Goal: Download file/media

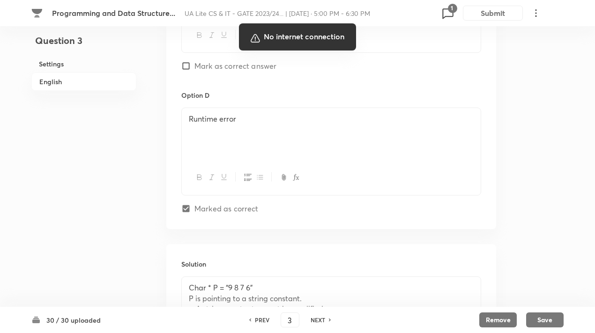
scroll to position [1009, 0]
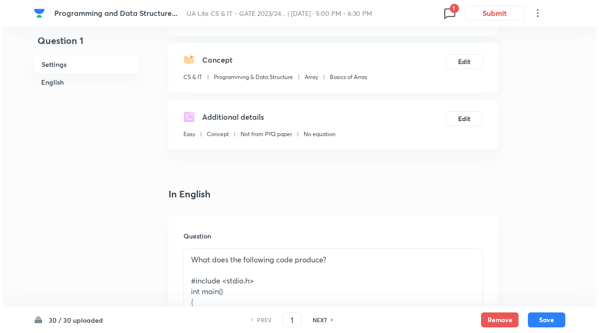
scroll to position [73, 0]
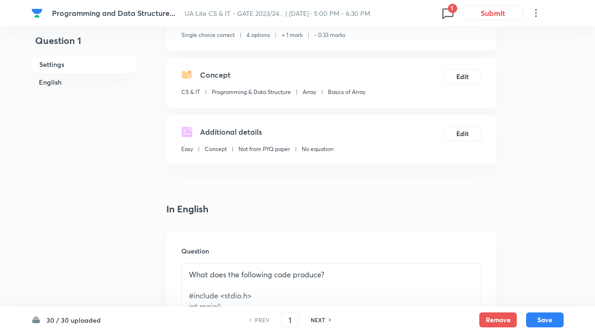
click at [442, 14] on icon at bounding box center [447, 13] width 15 height 15
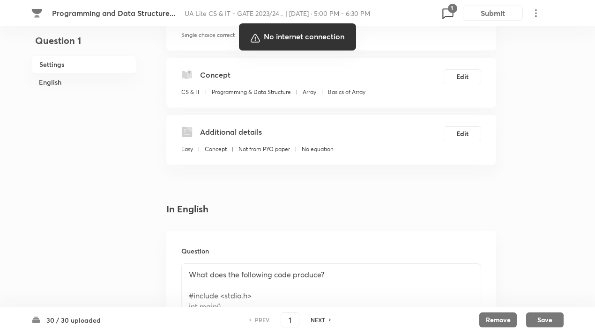
click at [347, 142] on div at bounding box center [297, 166] width 595 height 333
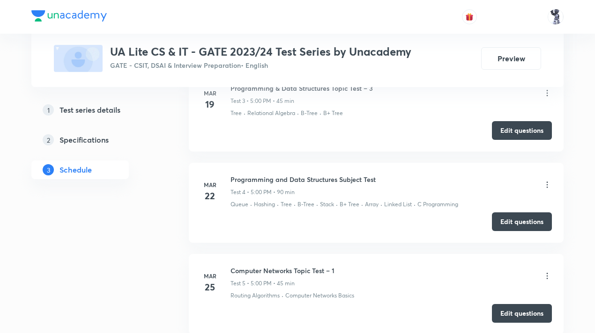
scroll to position [796, 0]
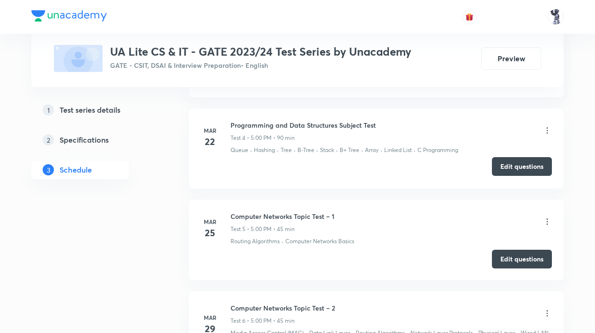
click at [516, 169] on button "Edit questions" at bounding box center [522, 166] width 60 height 19
click at [548, 126] on icon at bounding box center [546, 130] width 9 height 9
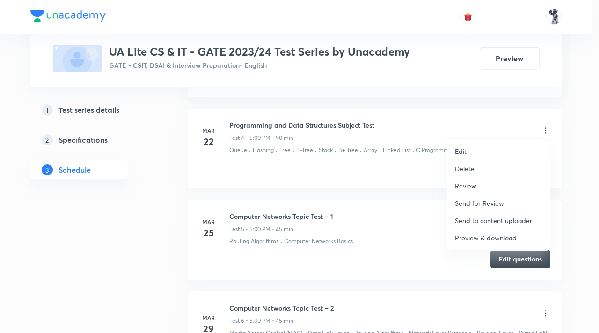
click at [494, 238] on p "Preview & download" at bounding box center [486, 238] width 62 height 10
click at [570, 173] on div at bounding box center [299, 166] width 599 height 333
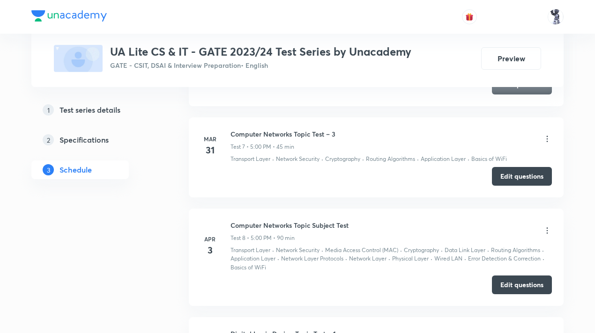
scroll to position [1124, 0]
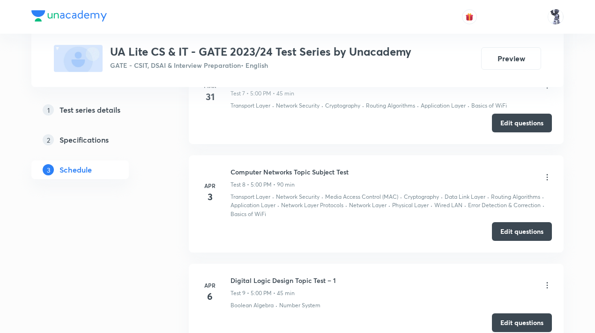
click at [547, 174] on icon at bounding box center [546, 177] width 9 height 9
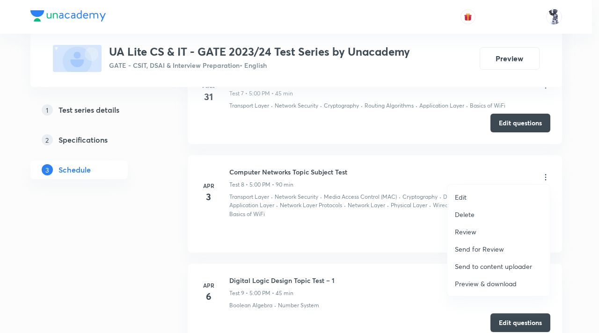
click at [503, 281] on p "Preview & download" at bounding box center [486, 284] width 62 height 10
click at [398, 163] on div at bounding box center [299, 166] width 599 height 333
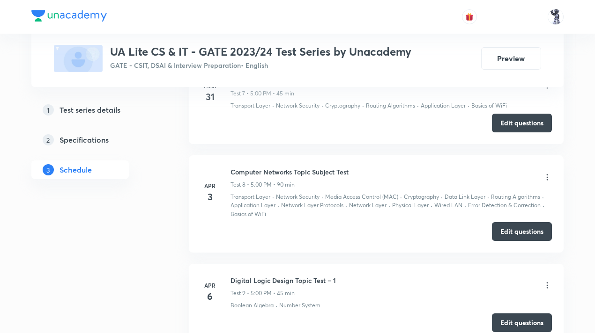
click at [510, 214] on div "Transport Layer · Network Security · Media Access Control (MAC) · Cryptography …" at bounding box center [390, 206] width 321 height 26
click at [517, 223] on button "Edit questions" at bounding box center [522, 230] width 60 height 19
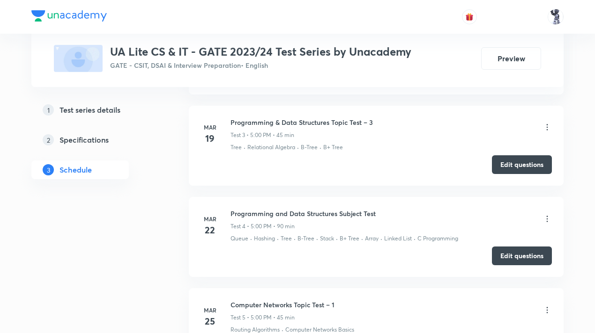
scroll to position [702, 0]
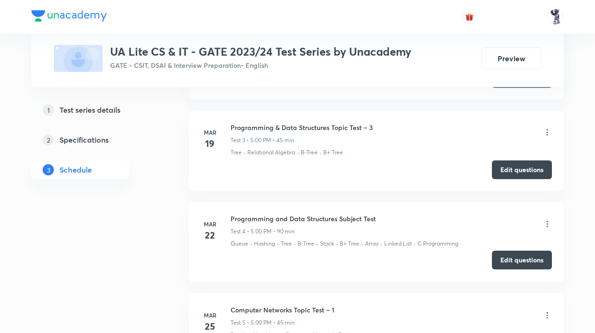
click at [523, 260] on button "Edit questions" at bounding box center [522, 260] width 60 height 19
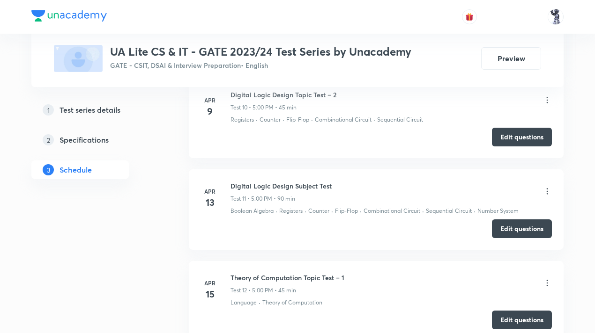
scroll to position [1451, 0]
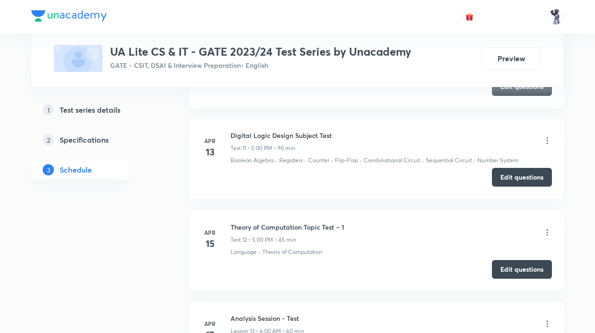
click at [515, 176] on button "Edit questions" at bounding box center [522, 177] width 60 height 19
click at [547, 136] on icon at bounding box center [546, 140] width 9 height 9
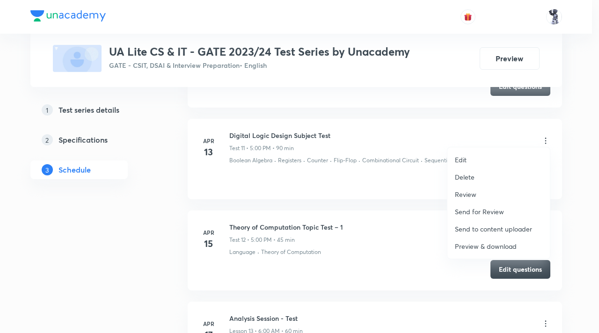
click at [494, 248] on p "Preview & download" at bounding box center [486, 247] width 62 height 10
click at [394, 277] on div at bounding box center [299, 166] width 599 height 333
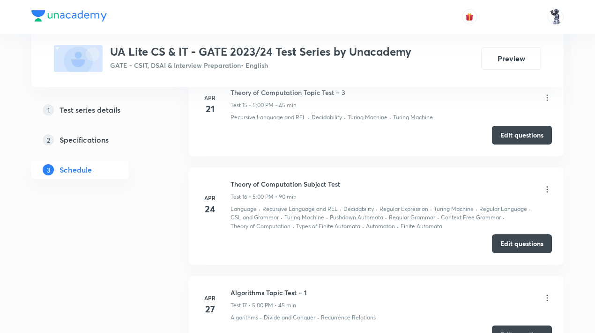
scroll to position [1873, 0]
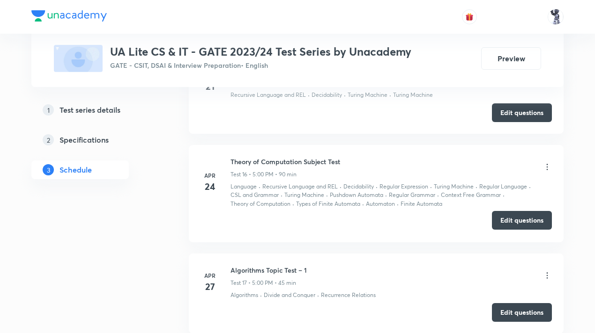
click at [500, 213] on button "Edit questions" at bounding box center [522, 220] width 60 height 19
click at [545, 162] on icon at bounding box center [546, 166] width 9 height 9
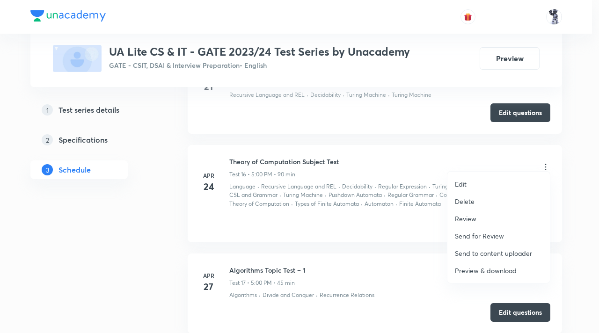
click at [487, 269] on p "Preview & download" at bounding box center [486, 271] width 62 height 10
click at [174, 250] on div at bounding box center [299, 166] width 599 height 333
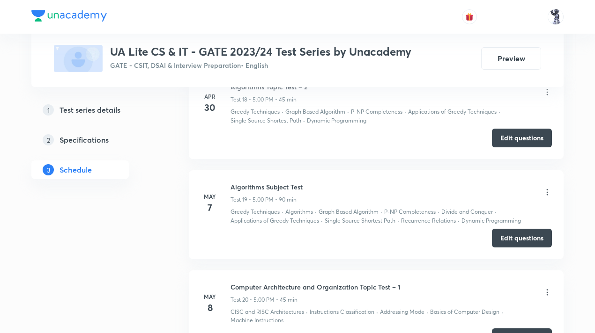
scroll to position [2201, 0]
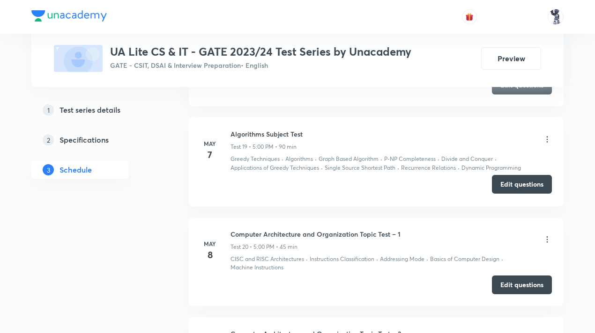
click at [512, 181] on button "Edit questions" at bounding box center [522, 184] width 60 height 19
click at [548, 135] on icon at bounding box center [546, 139] width 9 height 9
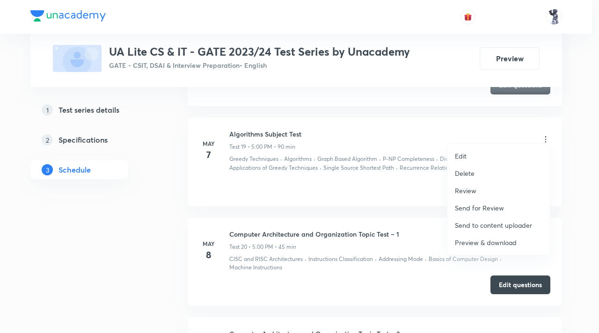
click at [473, 240] on p "Preview & download" at bounding box center [486, 243] width 62 height 10
click at [570, 179] on div at bounding box center [299, 166] width 599 height 333
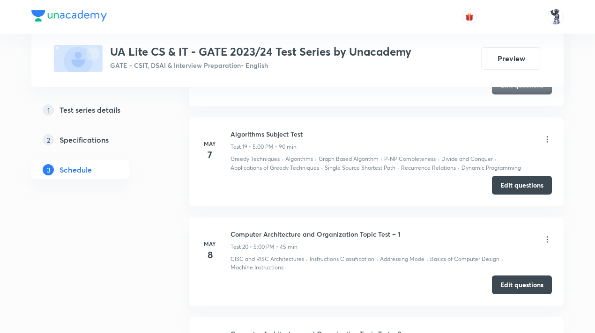
click at [387, 98] on li "Apr 30 Algorithms Topic Test – 2 Test 18 • 5:00 PM • 45 min Greedy Techniques ·…" at bounding box center [376, 61] width 375 height 89
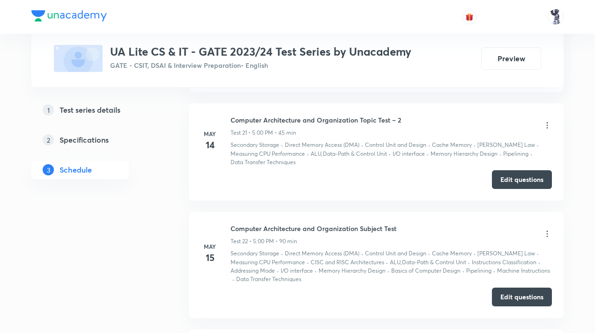
scroll to position [2435, 0]
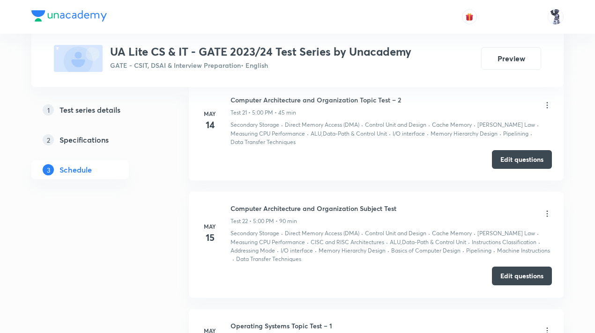
click at [542, 269] on button "Edit questions" at bounding box center [522, 276] width 60 height 19
click at [548, 204] on div "Computer Architecture and Organization Subject Test Test 22 • 5:00 PM • 90 min" at bounding box center [390, 215] width 321 height 22
click at [550, 209] on icon at bounding box center [546, 213] width 9 height 9
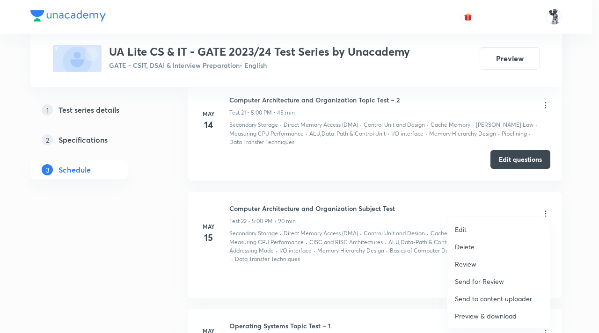
click at [504, 317] on p "Preview & download" at bounding box center [486, 316] width 62 height 10
click at [424, 178] on div at bounding box center [299, 166] width 599 height 333
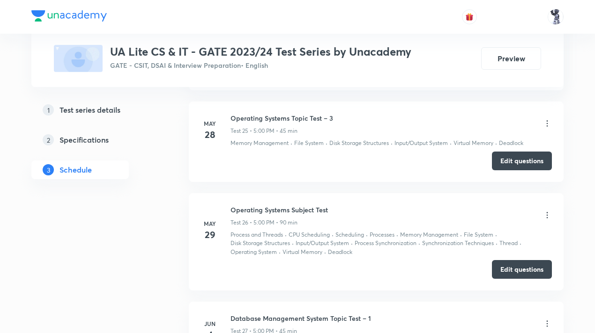
scroll to position [2856, 0]
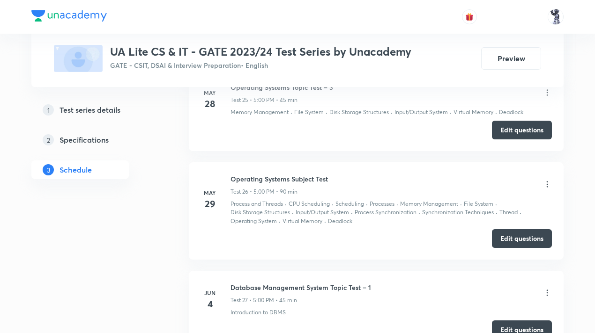
click at [547, 181] on icon at bounding box center [546, 184] width 1 height 6
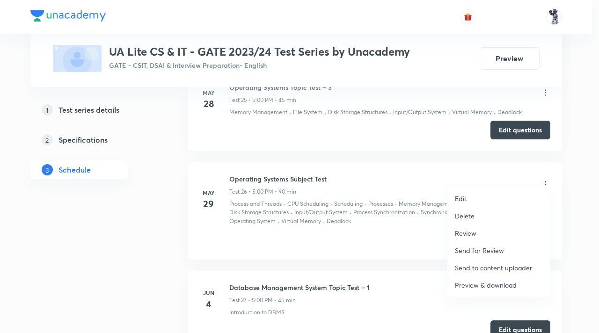
click at [490, 282] on p "Preview & download" at bounding box center [486, 285] width 62 height 10
click at [367, 214] on div at bounding box center [299, 166] width 599 height 333
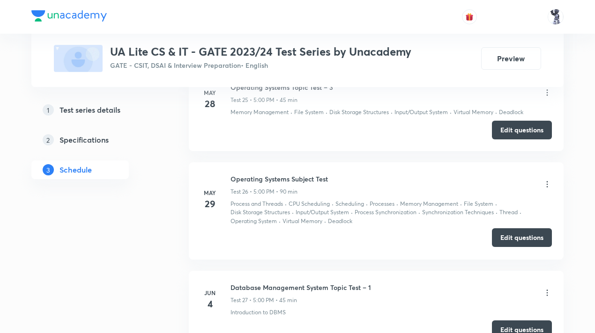
click at [511, 228] on button "Edit questions" at bounding box center [522, 237] width 60 height 19
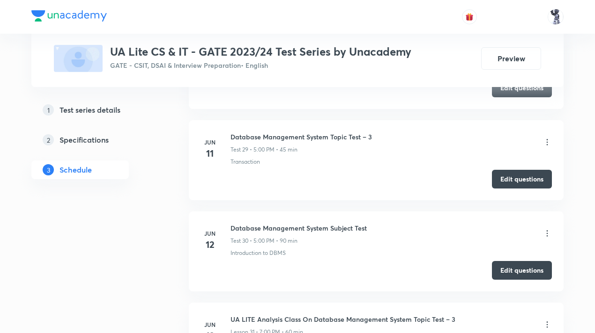
scroll to position [3231, 0]
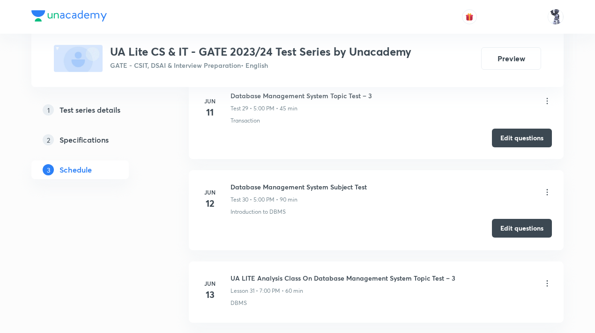
click at [512, 219] on button "Edit questions" at bounding box center [522, 228] width 60 height 19
click at [546, 188] on icon at bounding box center [546, 192] width 9 height 9
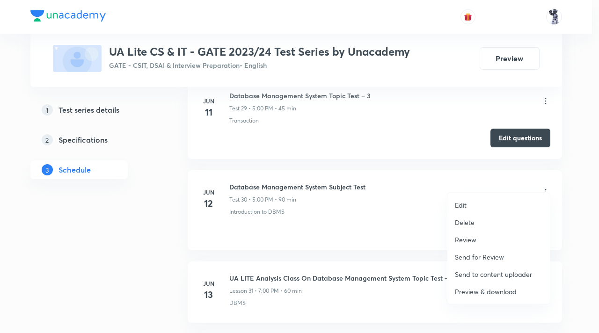
click at [497, 290] on p "Preview & download" at bounding box center [486, 292] width 62 height 10
click at [345, 223] on div at bounding box center [299, 166] width 599 height 333
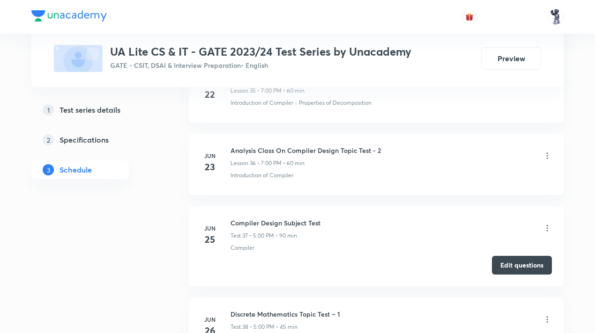
scroll to position [3793, 0]
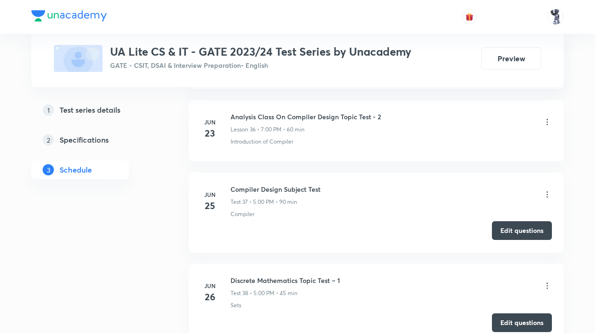
click at [511, 221] on button "Edit questions" at bounding box center [522, 230] width 60 height 19
click at [548, 190] on icon at bounding box center [546, 194] width 9 height 9
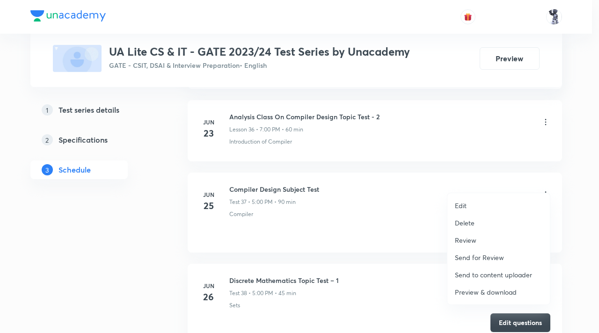
click at [487, 293] on p "Preview & download" at bounding box center [486, 292] width 62 height 10
click at [573, 237] on div at bounding box center [299, 166] width 599 height 333
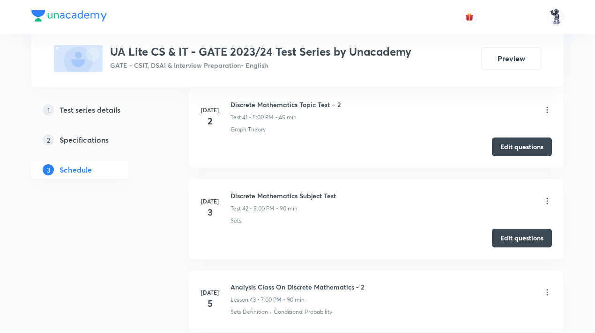
scroll to position [4308, 0]
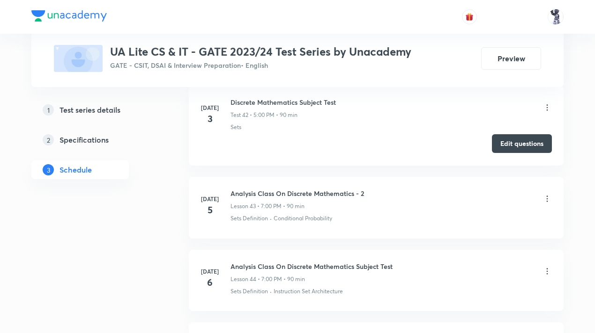
click at [522, 134] on button "Edit questions" at bounding box center [522, 143] width 60 height 19
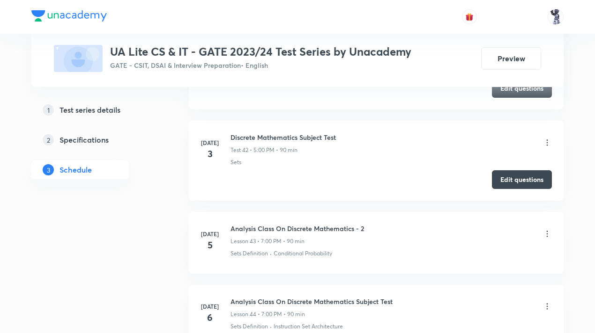
scroll to position [4261, 0]
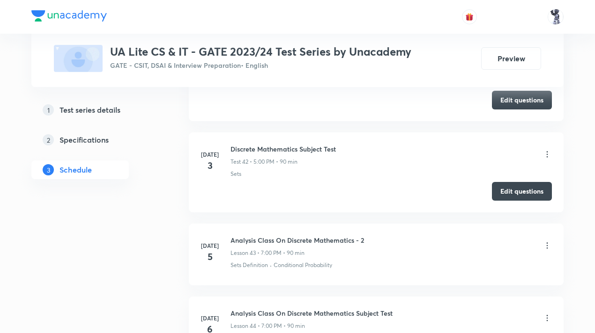
click at [545, 150] on icon at bounding box center [546, 154] width 9 height 9
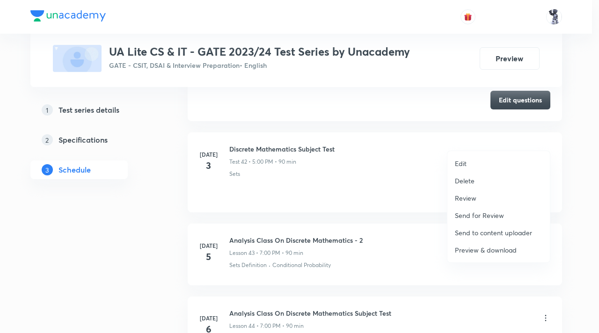
click at [489, 252] on p "Preview & download" at bounding box center [486, 250] width 62 height 10
click at [153, 213] on div at bounding box center [299, 166] width 599 height 333
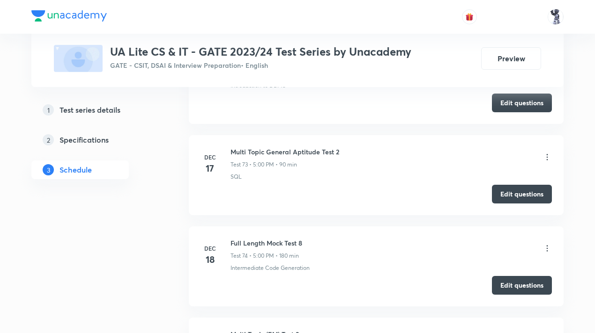
scroll to position [7070, 0]
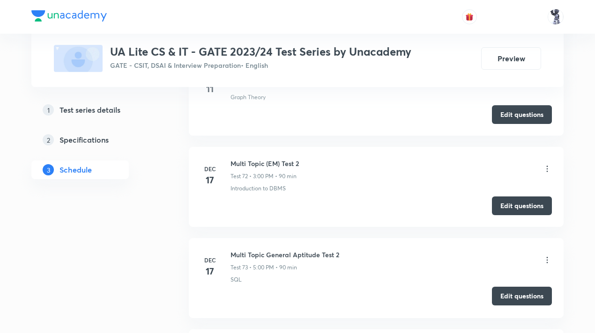
click at [512, 287] on button "Edit questions" at bounding box center [522, 296] width 60 height 19
click at [547, 257] on icon at bounding box center [546, 260] width 1 height 6
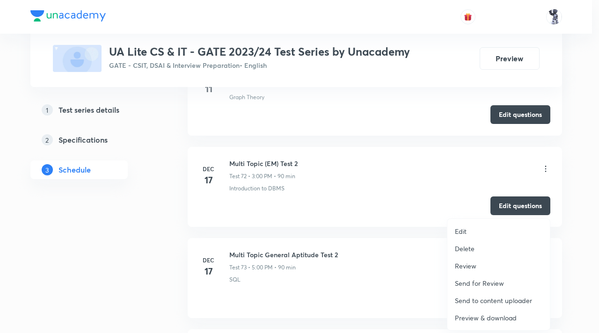
click at [493, 318] on p "Preview & download" at bounding box center [486, 318] width 62 height 10
click at [132, 210] on div at bounding box center [299, 166] width 599 height 333
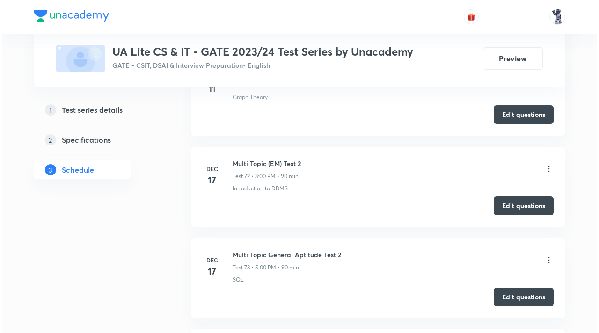
scroll to position [7023, 0]
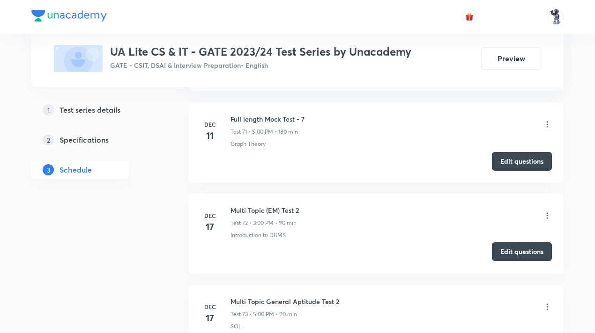
click at [520, 243] on button "Edit questions" at bounding box center [522, 252] width 60 height 19
click at [546, 211] on icon at bounding box center [546, 215] width 9 height 9
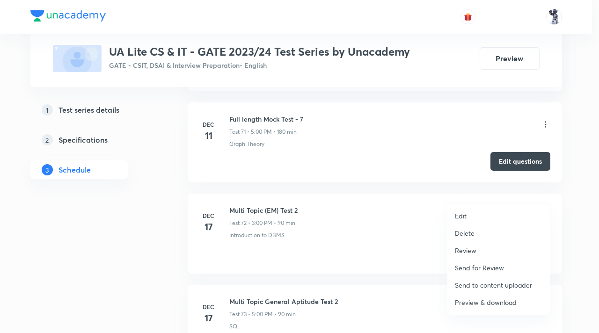
click at [490, 300] on p "Preview & download" at bounding box center [486, 303] width 62 height 10
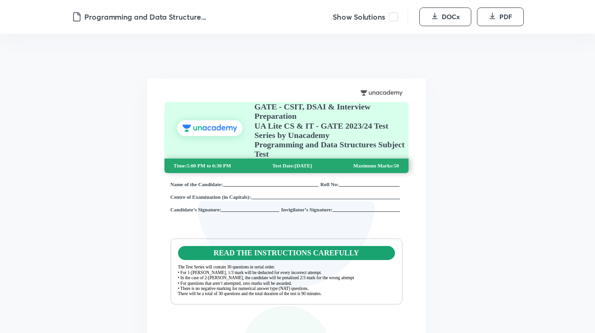
click at [398, 20] on span at bounding box center [393, 16] width 9 height 9
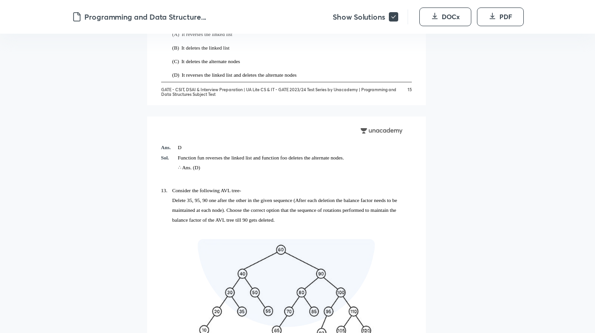
scroll to position [6134, 0]
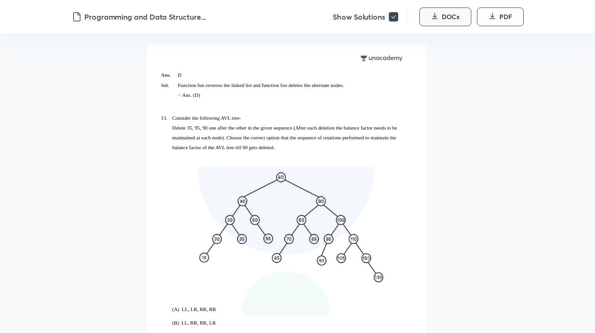
click at [435, 18] on icon "button" at bounding box center [434, 15] width 7 height 7
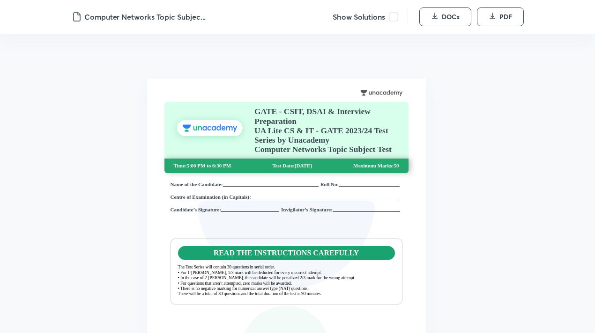
click at [396, 15] on span at bounding box center [393, 16] width 9 height 9
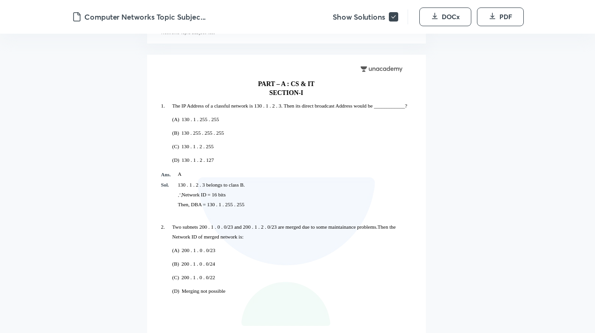
scroll to position [1217, 0]
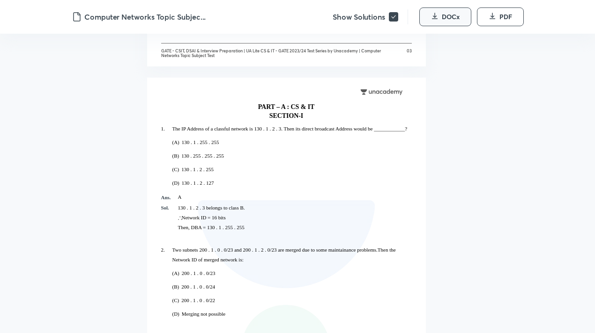
click at [438, 20] on span "button" at bounding box center [434, 17] width 7 height 10
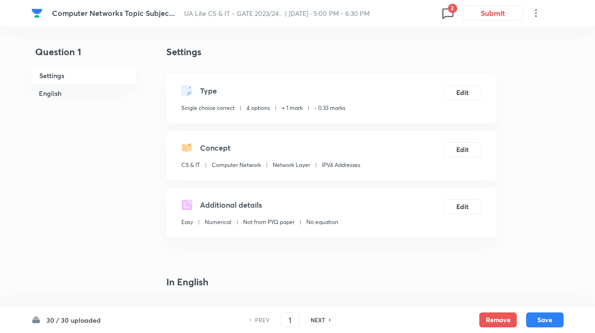
click at [452, 16] on icon at bounding box center [447, 13] width 11 height 10
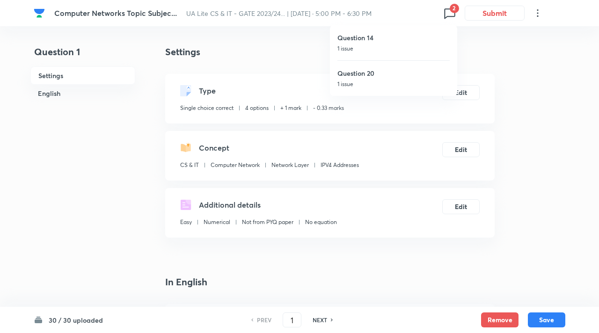
click at [392, 43] on div "Question 14 1 issue" at bounding box center [394, 42] width 112 height 35
type input "14"
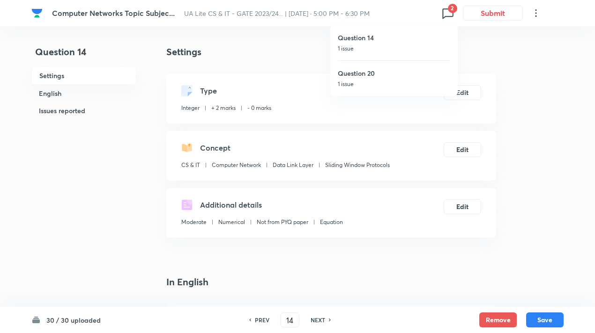
type input "0.5"
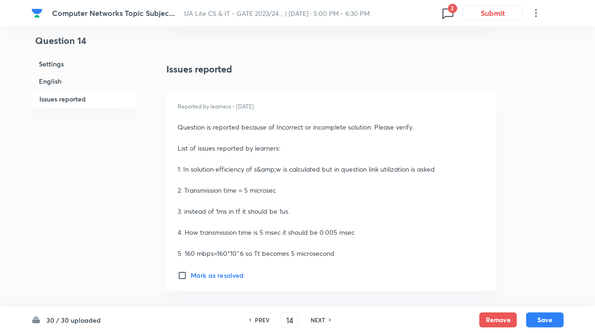
scroll to position [844, 0]
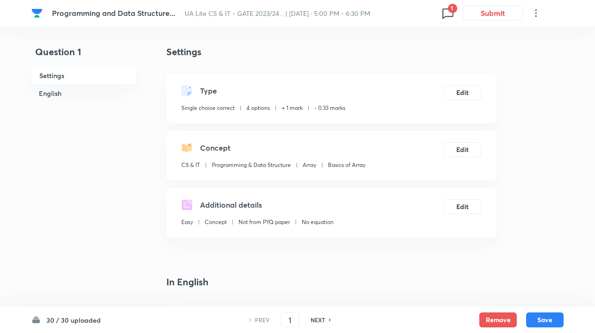
click at [444, 17] on icon at bounding box center [447, 13] width 11 height 10
click at [534, 15] on icon at bounding box center [535, 12] width 11 height 11
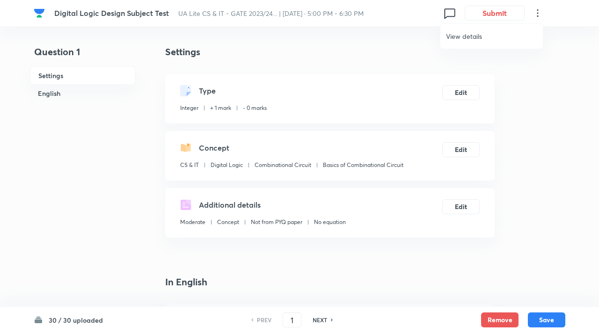
click at [549, 111] on div at bounding box center [299, 166] width 599 height 333
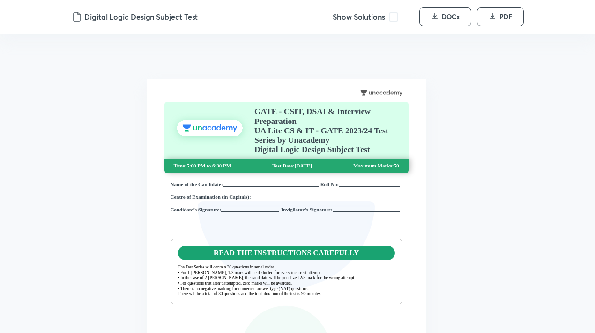
click at [394, 21] on span at bounding box center [393, 16] width 9 height 9
click at [446, 18] on span "DOCx" at bounding box center [451, 16] width 18 height 9
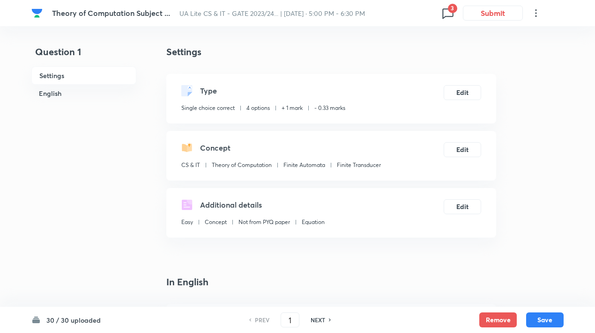
click at [446, 16] on icon at bounding box center [447, 13] width 11 height 10
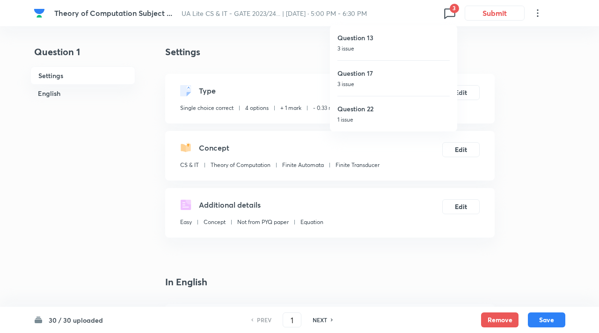
click at [540, 92] on div at bounding box center [299, 166] width 599 height 333
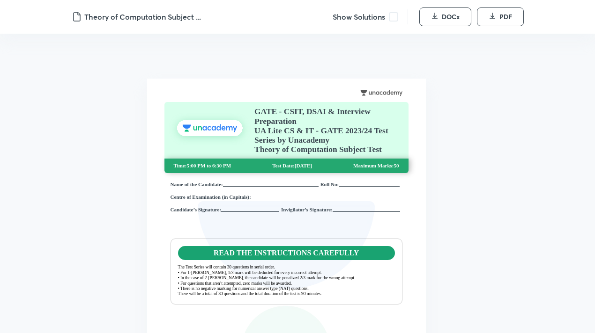
click at [394, 15] on span at bounding box center [393, 16] width 9 height 9
click at [456, 13] on span "DOCx" at bounding box center [451, 16] width 18 height 9
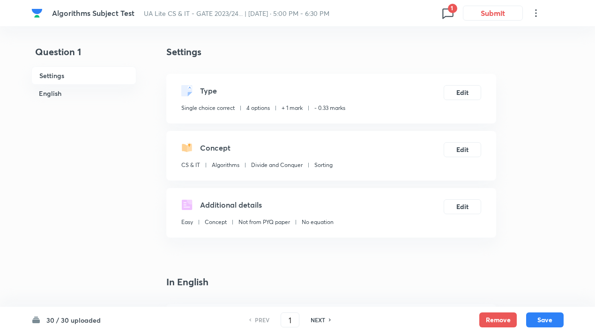
click at [448, 15] on icon at bounding box center [447, 13] width 15 height 15
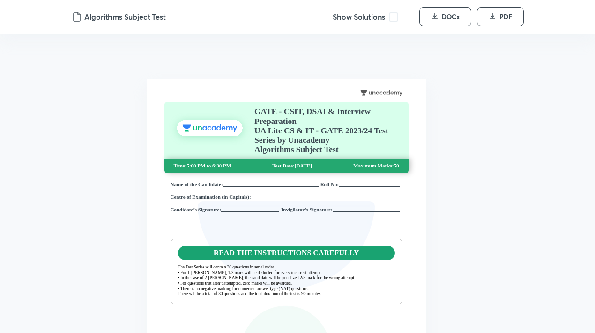
click at [392, 18] on span at bounding box center [393, 16] width 9 height 9
click at [449, 20] on span "DOCx" at bounding box center [451, 16] width 18 height 9
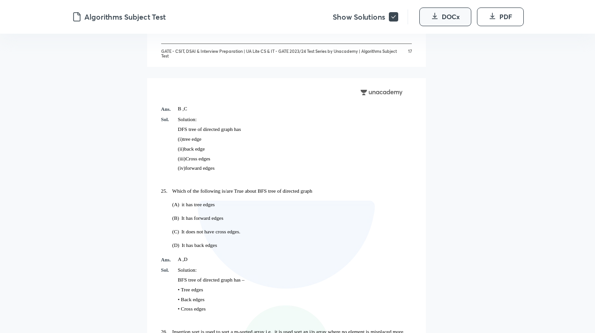
scroll to position [7070, 0]
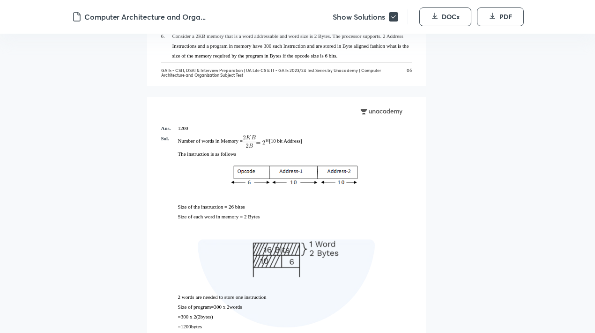
scroll to position [2716, 0]
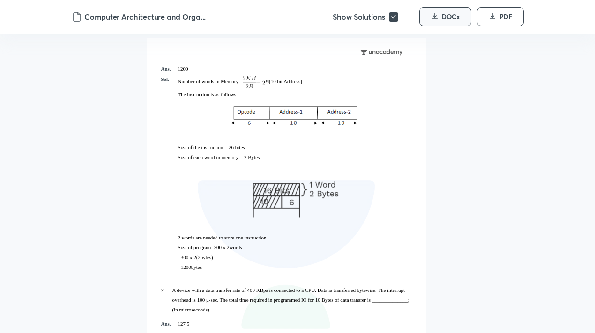
click at [441, 17] on button "DOCx" at bounding box center [445, 16] width 52 height 19
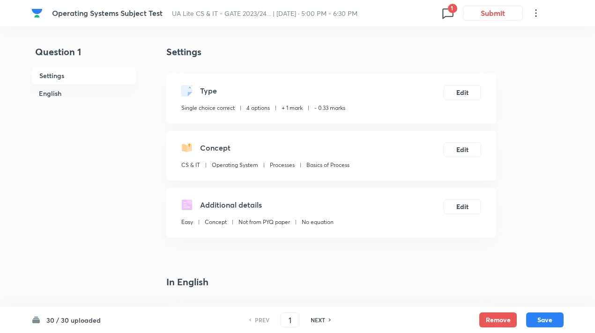
click at [449, 16] on icon at bounding box center [447, 13] width 11 height 10
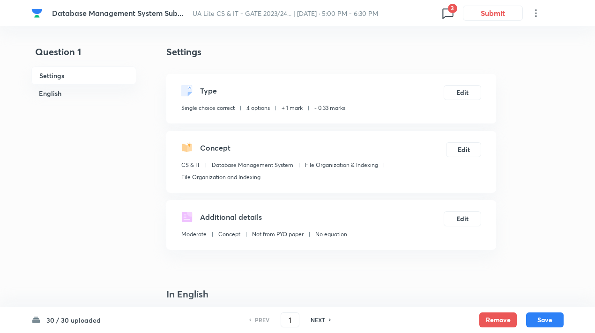
click at [449, 12] on span "3" at bounding box center [452, 8] width 9 height 9
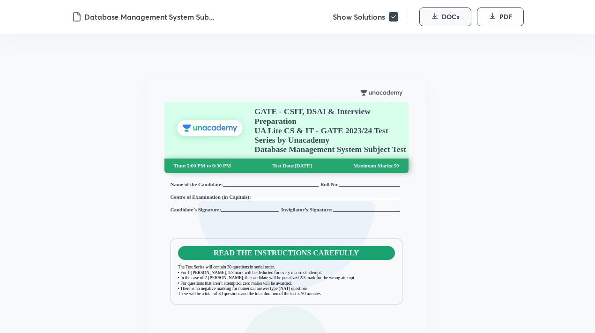
click at [443, 23] on button "DOCx" at bounding box center [445, 16] width 52 height 19
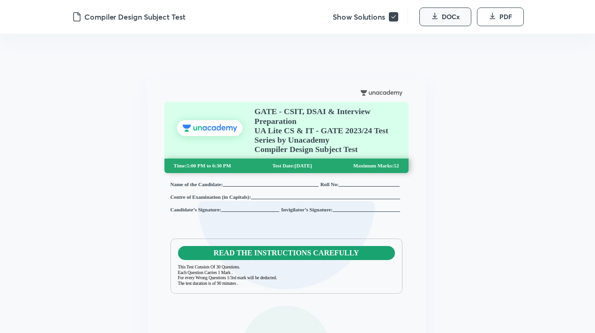
click at [436, 13] on icon "button" at bounding box center [434, 15] width 7 height 7
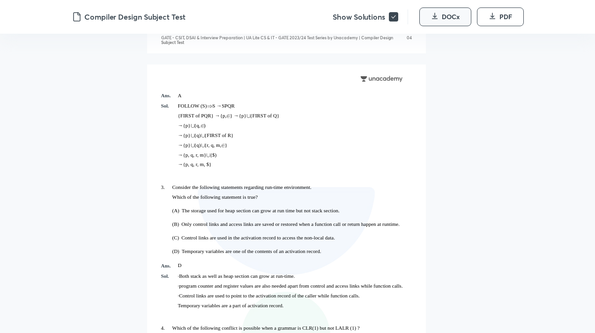
scroll to position [1639, 0]
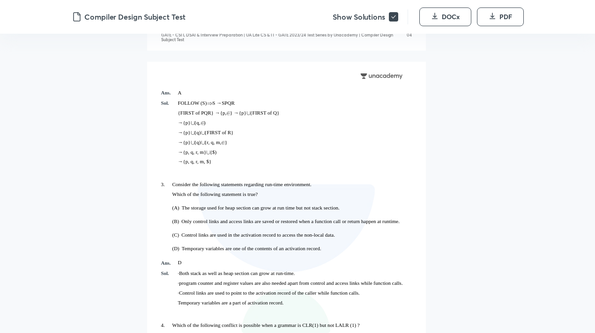
click at [423, 21] on button "DOCx" at bounding box center [445, 16] width 52 height 19
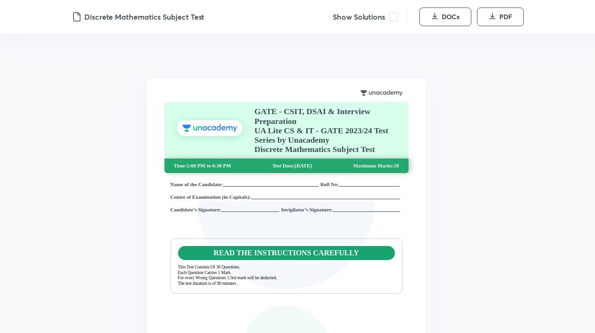
click at [391, 21] on span at bounding box center [393, 16] width 9 height 9
click at [442, 15] on span "DOCx" at bounding box center [451, 16] width 18 height 9
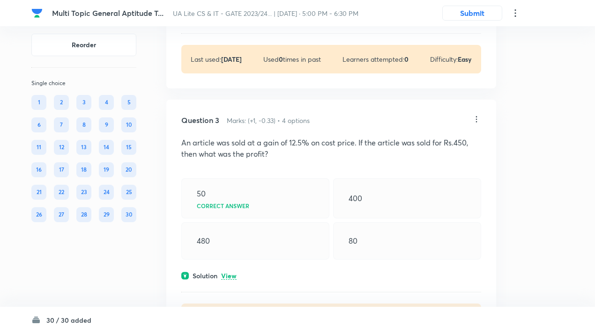
scroll to position [515, 0]
click at [120, 150] on div "1 2 3 4 5 6 7 8 9 10 11 12 13 14 15 16 17 18 19 20 21 22 23 24 25 26 27 28 29 30" at bounding box center [83, 158] width 105 height 127
click at [130, 149] on div "15" at bounding box center [128, 147] width 15 height 15
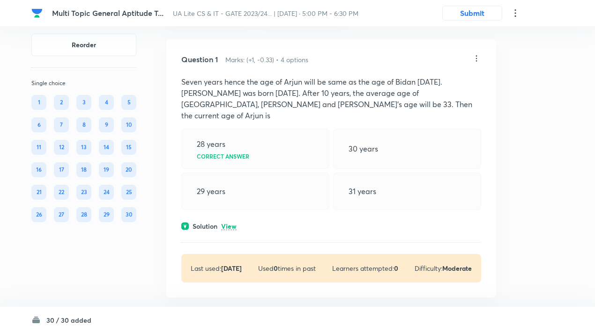
scroll to position [0, 0]
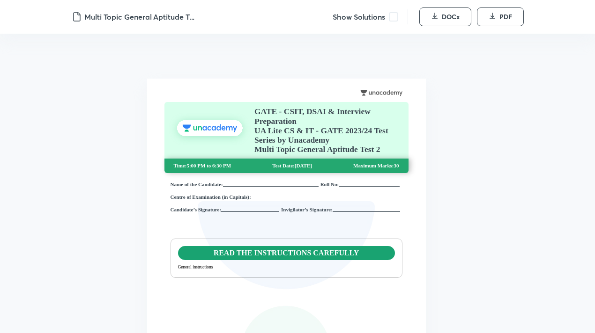
click at [392, 19] on span at bounding box center [393, 16] width 9 height 9
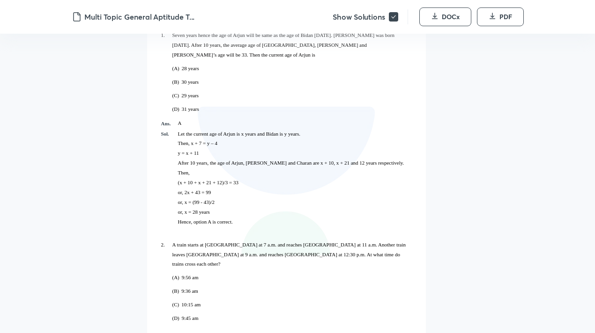
scroll to position [1264, 0]
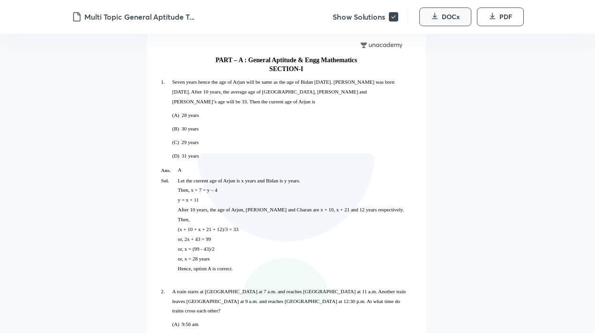
click at [433, 23] on button "DOCx" at bounding box center [445, 16] width 52 height 19
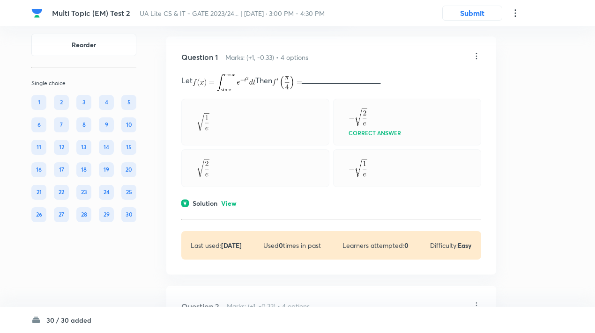
scroll to position [47, 0]
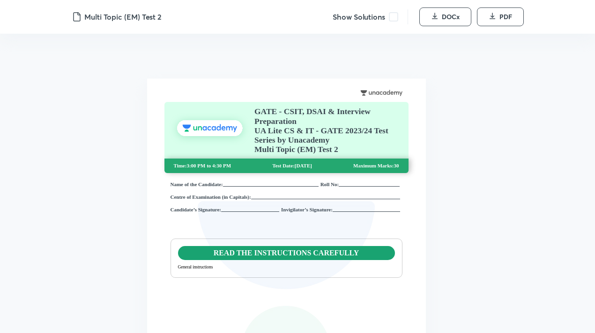
click at [394, 15] on span at bounding box center [393, 16] width 9 height 9
click at [456, 18] on span "DOCx" at bounding box center [451, 16] width 18 height 9
